Goal: Information Seeking & Learning: Learn about a topic

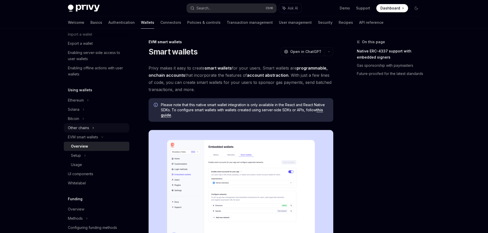
scroll to position [85, 0]
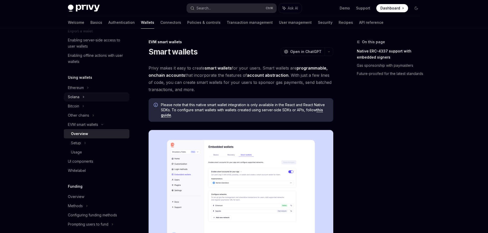
click at [79, 6] on div "Solana" at bounding box center [78, 3] width 20 height 6
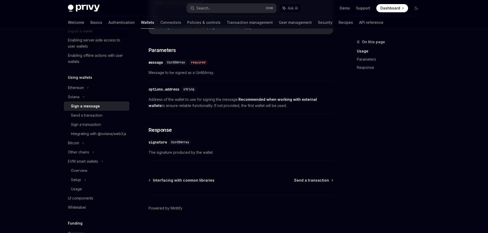
scroll to position [283, 0]
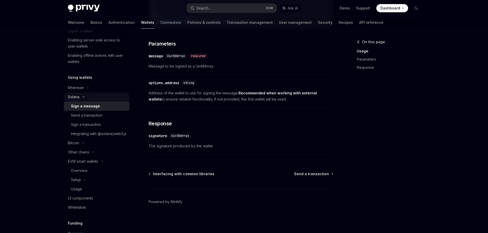
click at [70, 6] on div "Solana" at bounding box center [78, 3] width 20 height 6
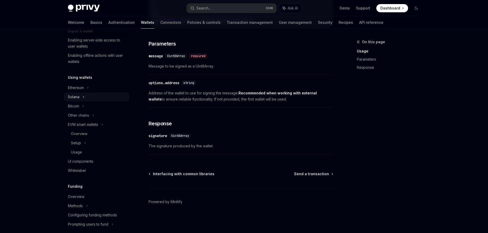
click at [91, 8] on div "Solana" at bounding box center [97, 3] width 66 height 9
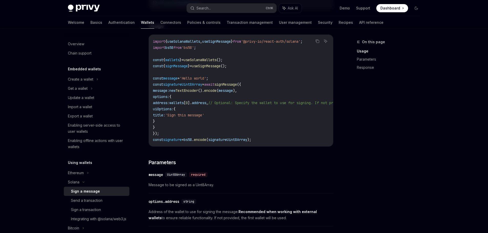
scroll to position [155, 0]
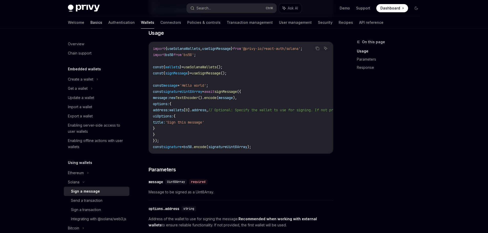
click at [90, 23] on link "Basics" at bounding box center [96, 22] width 12 height 12
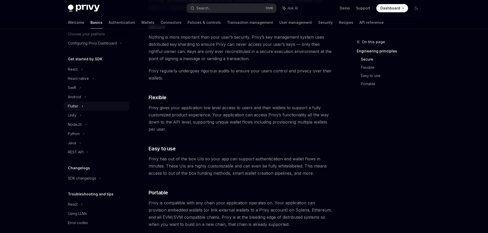
scroll to position [39, 0]
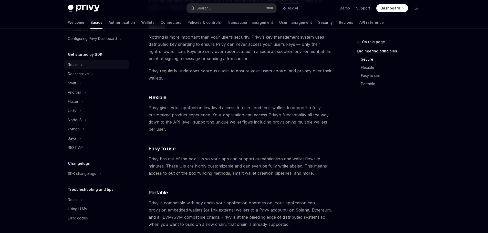
click at [99, 65] on div "React" at bounding box center [97, 64] width 66 height 9
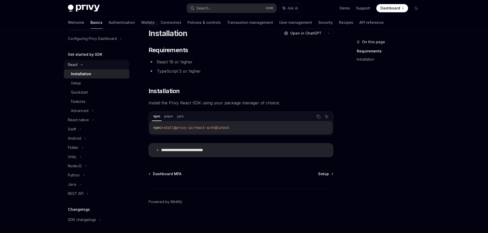
scroll to position [18, 0]
click at [200, 153] on summary "**********" at bounding box center [241, 150] width 184 height 13
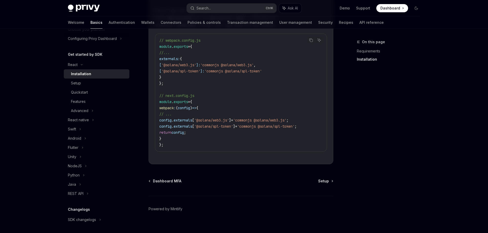
scroll to position [180, 0]
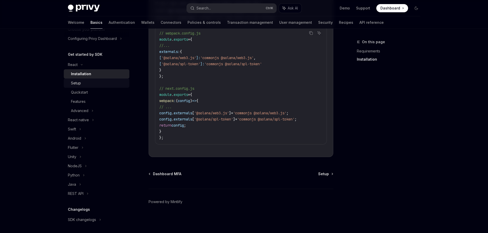
click at [81, 83] on div "Setup" at bounding box center [76, 83] width 10 height 6
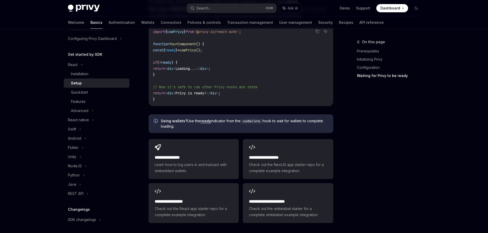
scroll to position [641, 0]
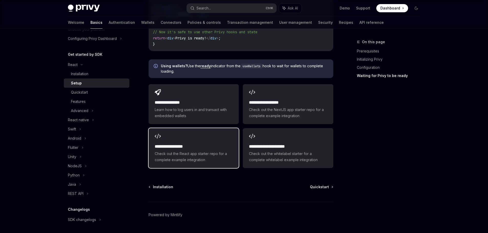
click at [214, 133] on div "**********" at bounding box center [194, 148] width 90 height 40
click at [141, 22] on link "Wallets" at bounding box center [147, 22] width 13 height 12
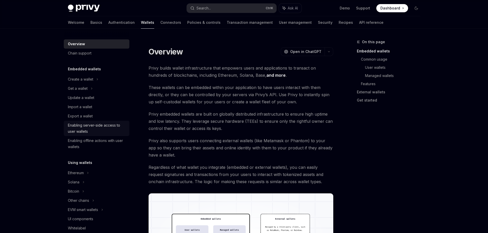
scroll to position [43, 0]
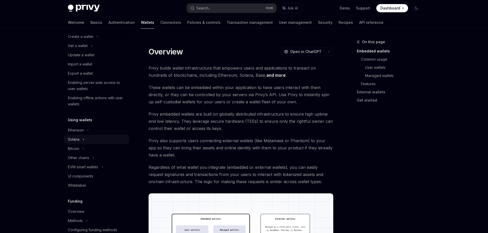
click at [91, 50] on div "Solana" at bounding box center [97, 45] width 66 height 9
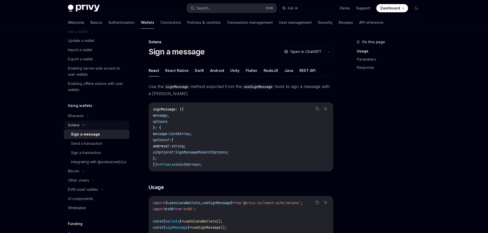
scroll to position [85, 0]
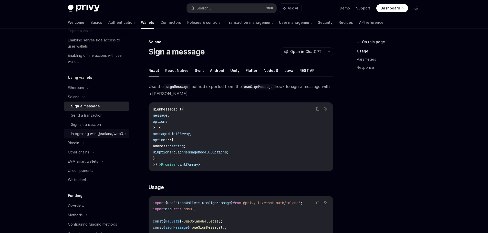
click at [104, 137] on div "Integrating with @solana/web3.js" at bounding box center [98, 134] width 55 height 6
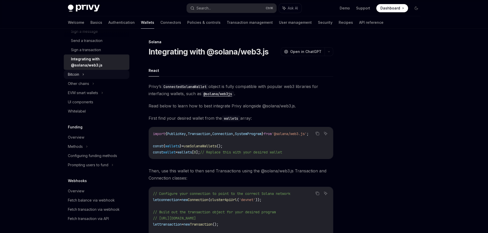
scroll to position [85, 0]
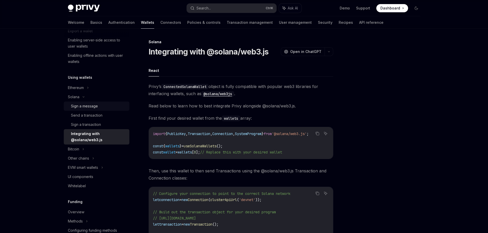
click at [95, 106] on div "Sign a message" at bounding box center [84, 106] width 27 height 6
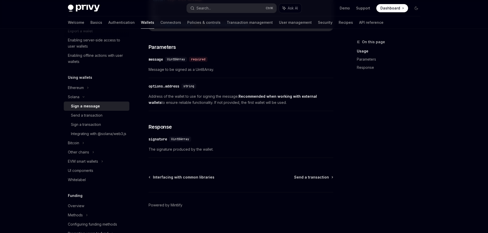
scroll to position [283, 0]
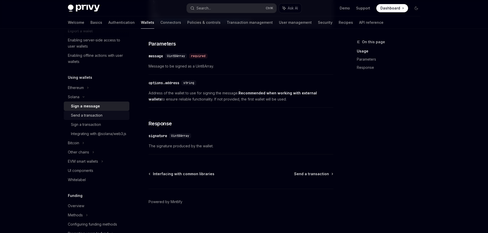
click at [88, 115] on div "Send a transaction" at bounding box center [87, 116] width 32 height 6
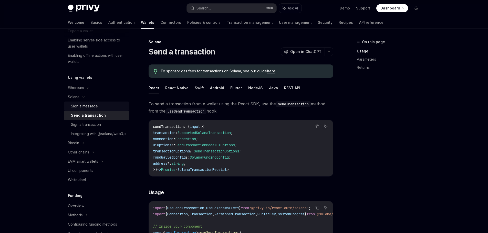
click at [90, 107] on div "Sign a message" at bounding box center [84, 106] width 27 height 6
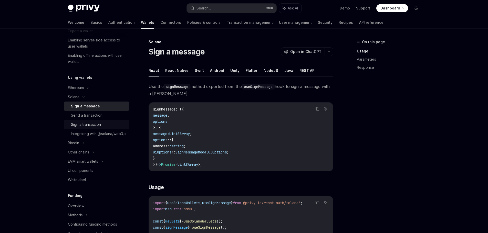
click at [91, 129] on link "Sign a transaction" at bounding box center [97, 124] width 66 height 9
type textarea "*"
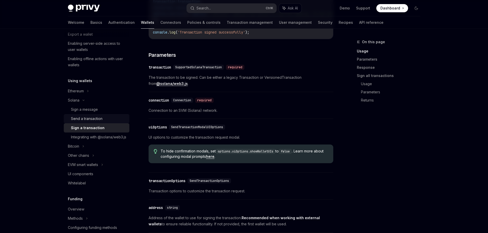
scroll to position [39, 0]
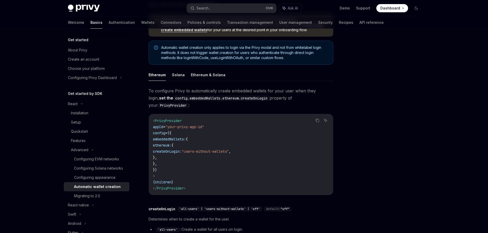
scroll to position [77, 0]
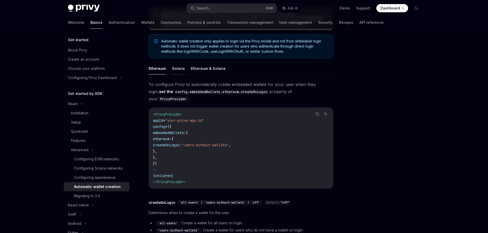
click at [177, 67] on button "Solana" at bounding box center [178, 69] width 13 height 12
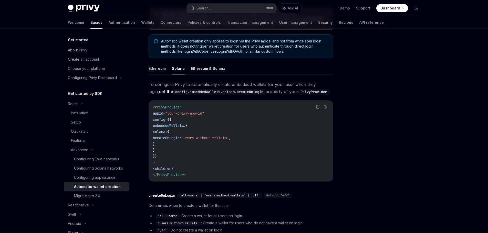
drag, startPoint x: 186, startPoint y: 146, endPoint x: 143, endPoint y: 132, distance: 44.7
click at [143, 132] on div "Advanced Automatic wallet creation OpenAI Open in ChatGPT OpenAI Open in ChatGP…" at bounding box center [193, 140] width 283 height 357
copy code "solana: { createOnLogin: 'users-without-wallets' , },"
click at [213, 71] on button "Ethereum & Solana" at bounding box center [208, 69] width 35 height 12
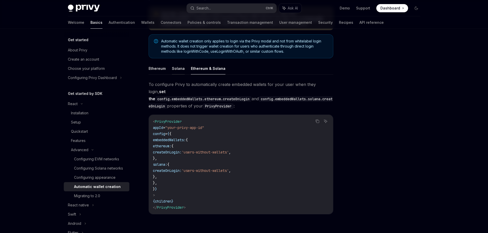
click at [176, 70] on button "Solana" at bounding box center [178, 69] width 13 height 12
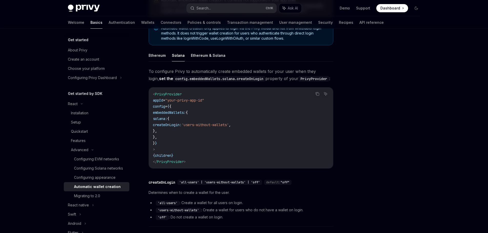
scroll to position [120, 0]
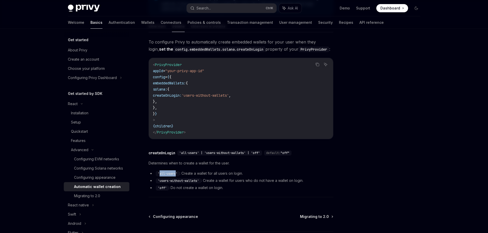
drag, startPoint x: 176, startPoint y: 175, endPoint x: 162, endPoint y: 173, distance: 13.9
click at [160, 175] on code "'all-users'" at bounding box center [168, 173] width 24 height 5
copy code "all-users"
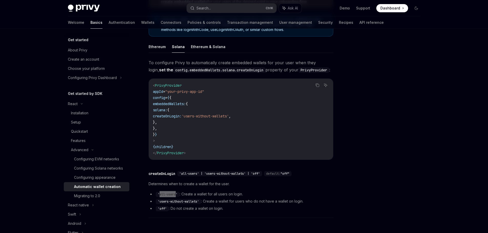
scroll to position [35, 0]
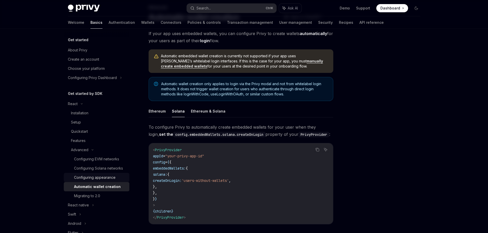
click at [100, 181] on div "Configuring appearance" at bounding box center [95, 178] width 42 height 6
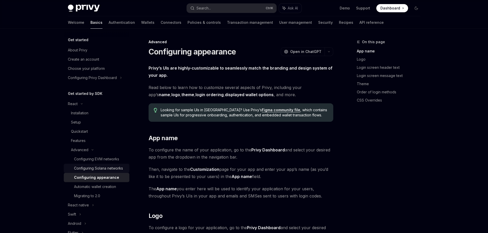
click at [104, 170] on div "Configuring Solana networks" at bounding box center [98, 169] width 49 height 6
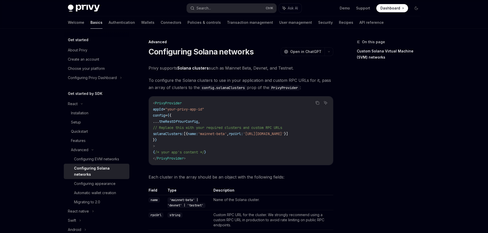
click at [227, 135] on span "'mainnet-beta'" at bounding box center [212, 134] width 29 height 5
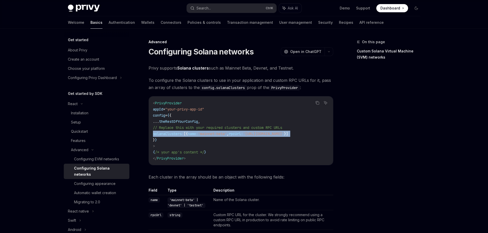
click at [227, 135] on span "'mainnet-beta'" at bounding box center [212, 134] width 29 height 5
copy code "solanaClusters: [{ name: 'mainnet-beta' , rpcUrl: '[URL][DOMAIN_NAME]' }]"
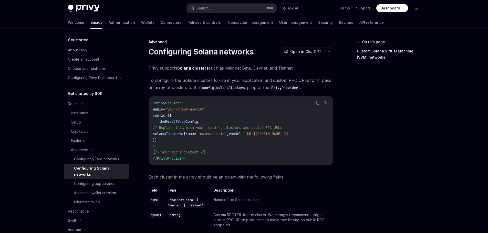
click at [249, 103] on code "< PrivyProvider appId = "your-privy-app-id" config = { { ... theRestOfYourConfi…" at bounding box center [241, 131] width 176 height 62
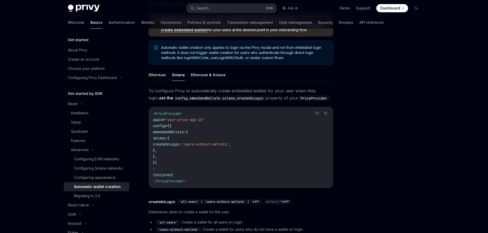
scroll to position [106, 0]
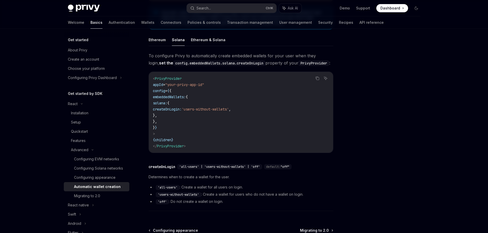
drag, startPoint x: 177, startPoint y: 121, endPoint x: 140, endPoint y: 98, distance: 43.6
click at [140, 98] on div "Advanced Automatic wallet creation OpenAI Open in ChatGPT OpenAI Open in ChatGP…" at bounding box center [193, 111] width 283 height 357
copy code "embeddedWallets: { solana: { createOnLogin: 'users-without-wallets' , }, },"
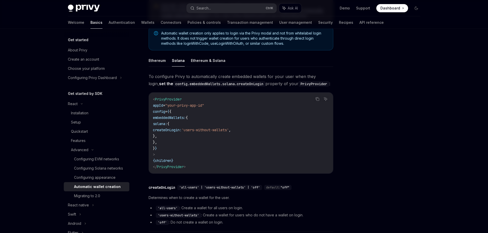
scroll to position [21, 0]
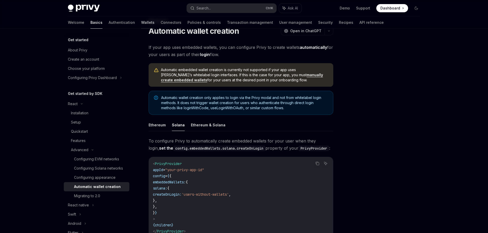
click at [141, 25] on link "Wallets" at bounding box center [147, 22] width 13 height 12
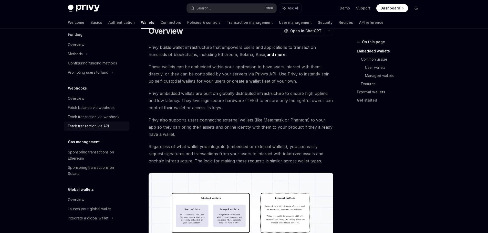
scroll to position [125, 0]
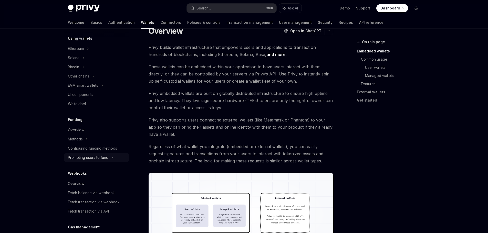
click at [89, 79] on div "Prompting users to fund" at bounding box center [78, 76] width 21 height 6
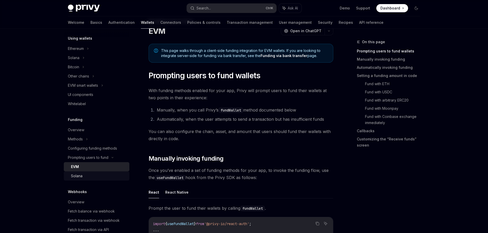
click at [85, 178] on div "Solana" at bounding box center [98, 176] width 55 height 6
type textarea "*"
